Goal: Task Accomplishment & Management: Manage account settings

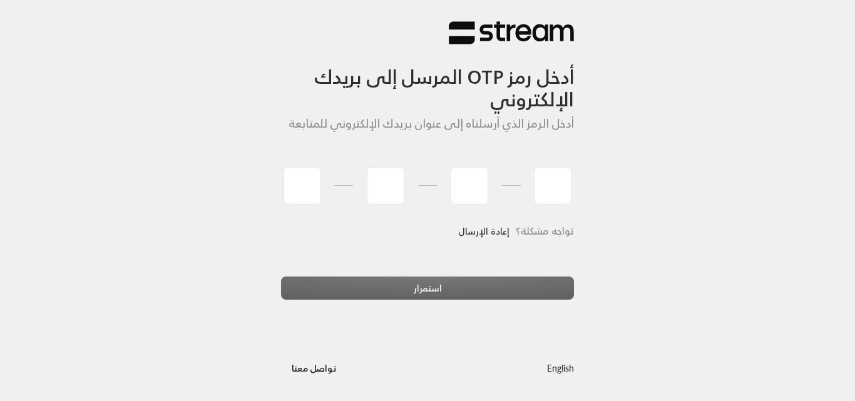
click at [478, 225] on link "إعادة الإرسال" at bounding box center [483, 231] width 51 height 26
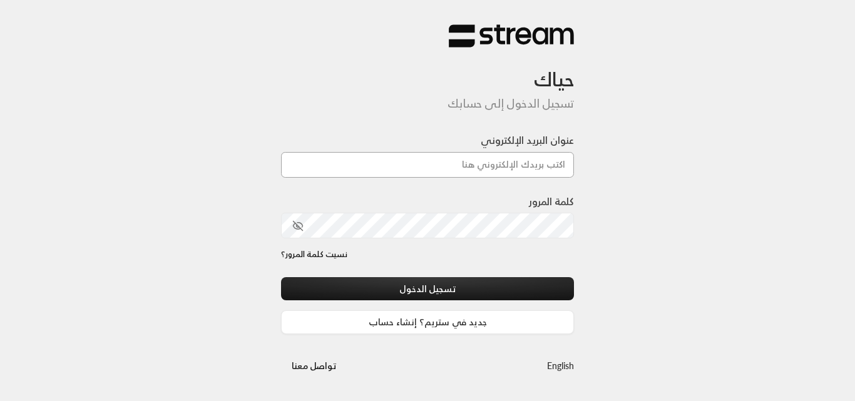
type input "[PERSON_NAME][DOMAIN_NAME][EMAIL_ADDRESS][DOMAIN_NAME]"
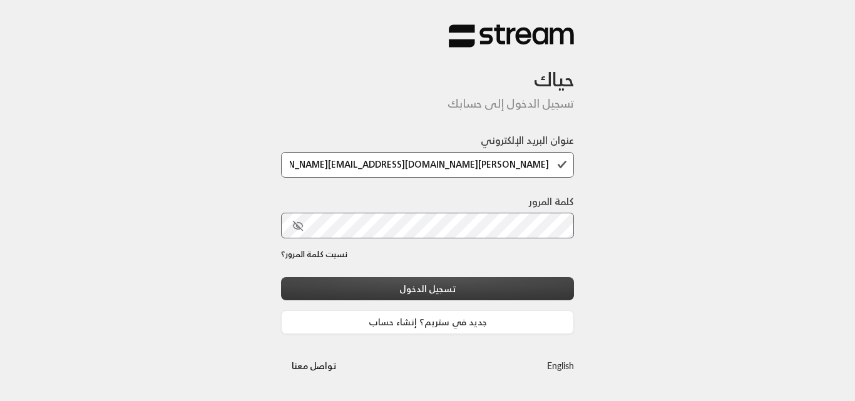
click at [482, 293] on button "تسجيل الدخول" at bounding box center [427, 288] width 293 height 23
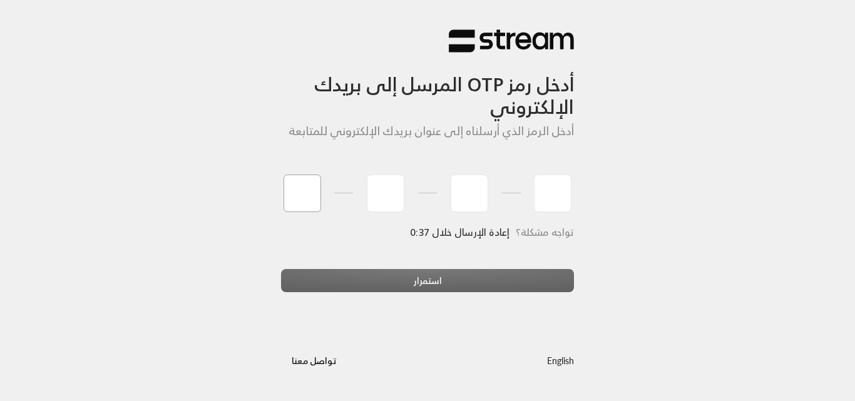
type input "4"
type input "2"
type input "6"
type input "7"
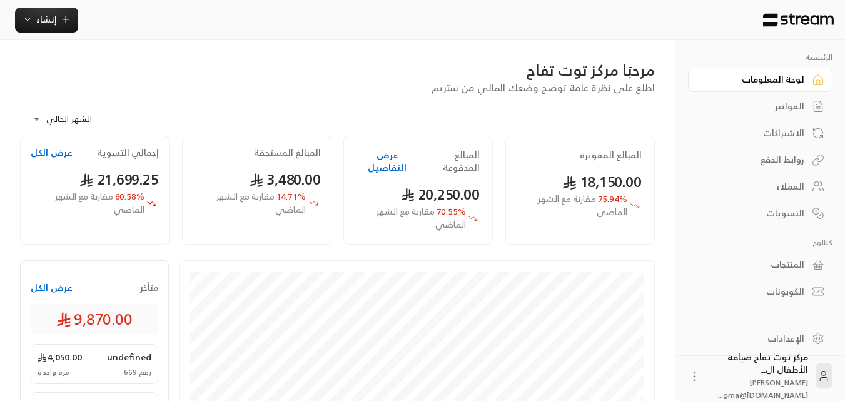
click at [783, 109] on div "الفواتير" at bounding box center [754, 106] width 101 height 13
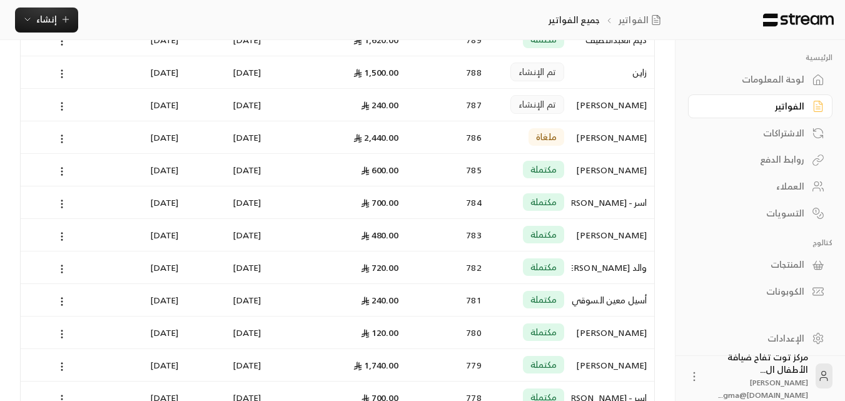
scroll to position [501, 0]
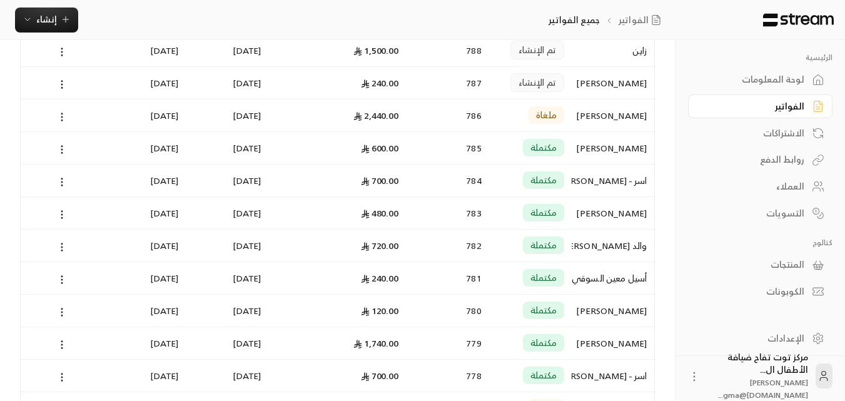
click at [602, 245] on div "والد [PERSON_NAME]" at bounding box center [613, 246] width 68 height 32
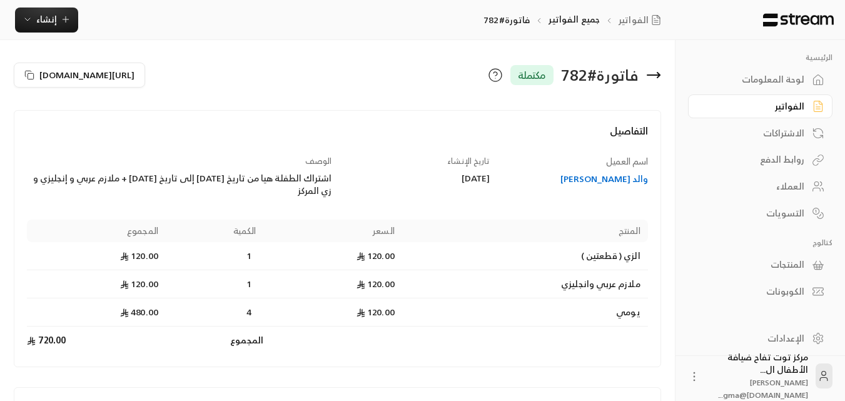
click at [787, 109] on div "الفواتير" at bounding box center [754, 106] width 101 height 13
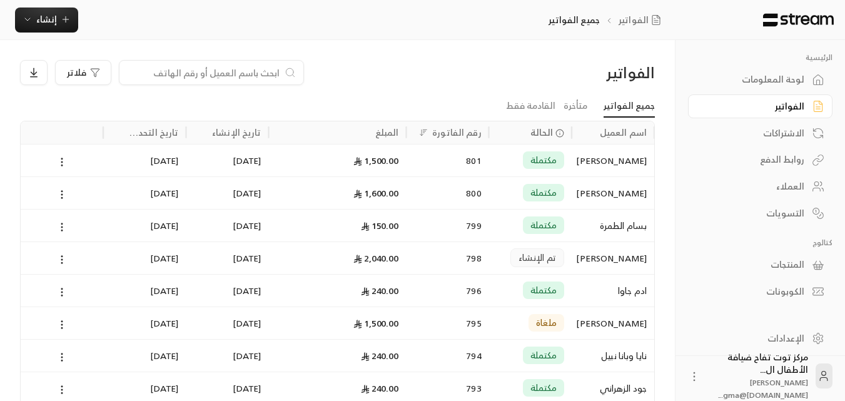
scroll to position [63, 0]
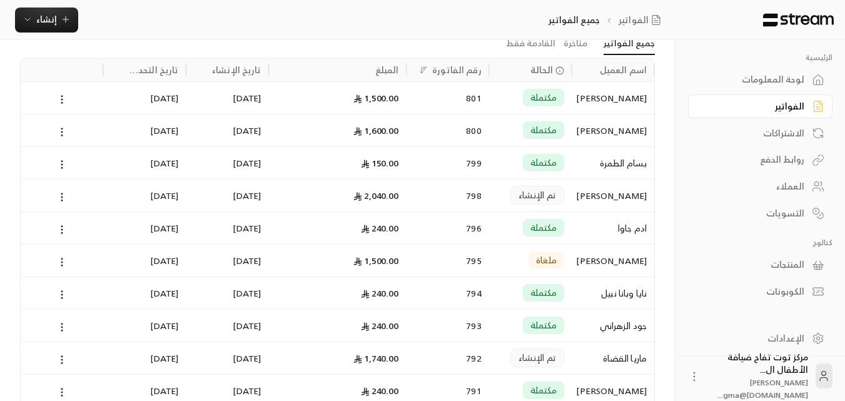
click at [781, 158] on div "روابط الدفع" at bounding box center [754, 159] width 101 height 13
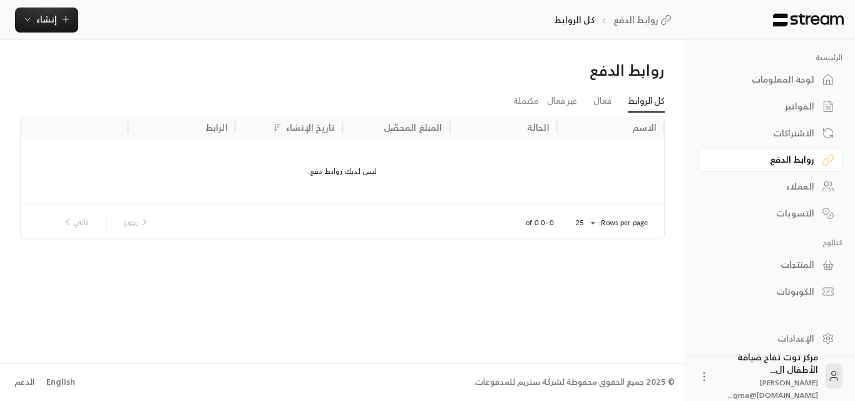
click at [806, 110] on div "الفواتير" at bounding box center [763, 106] width 101 height 13
